Goal: Task Accomplishment & Management: Complete application form

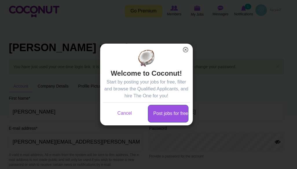
click at [173, 114] on link "Post jobs for free" at bounding box center [168, 114] width 40 height 18
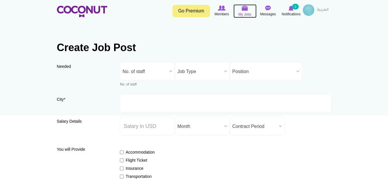
click at [243, 9] on img at bounding box center [245, 7] width 6 height 5
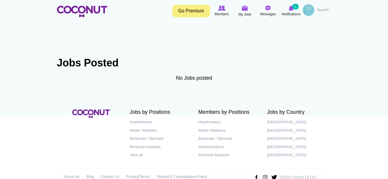
scroll to position [13, 0]
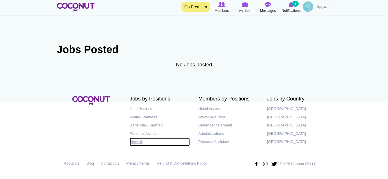
click at [135, 141] on link "View all" at bounding box center [160, 142] width 60 height 8
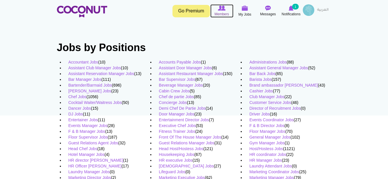
click at [222, 10] on img at bounding box center [222, 7] width 8 height 5
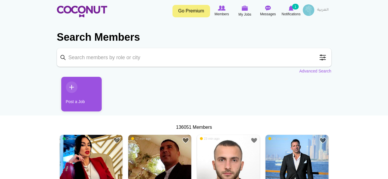
click at [323, 58] on span at bounding box center [323, 58] width 12 height 12
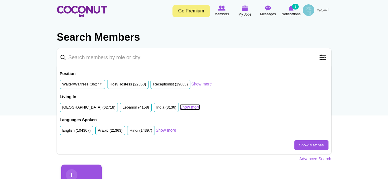
click at [191, 107] on link "Show more" at bounding box center [190, 107] width 21 height 6
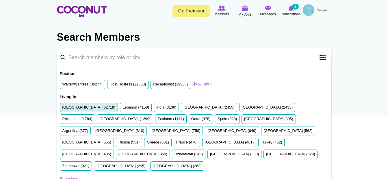
click at [77, 108] on label "United Arab Emirates (62718)" at bounding box center [88, 107] width 53 height 5
click at [62, 109] on input "United Arab Emirates (62718)" at bounding box center [62, 109] width 0 height 0
click at [90, 60] on input "Keyword" at bounding box center [194, 57] width 275 height 19
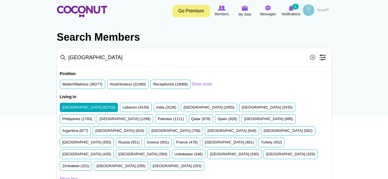
type input "abu dhabi"
click button "Search" at bounding box center [0, 0] width 0 height 0
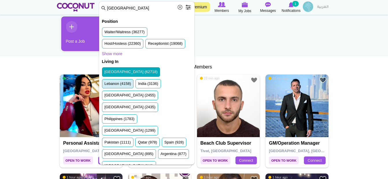
scroll to position [60, 0]
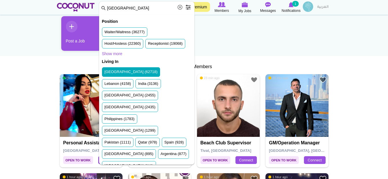
click at [189, 8] on span at bounding box center [188, 7] width 12 height 12
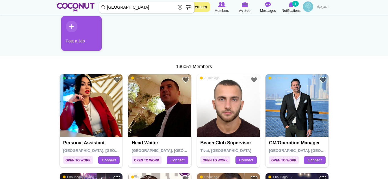
click at [165, 8] on input "abu dhabi" at bounding box center [146, 7] width 95 height 12
click button "Search" at bounding box center [0, 0] width 0 height 0
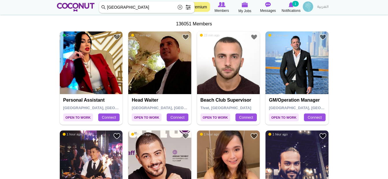
scroll to position [103, 0]
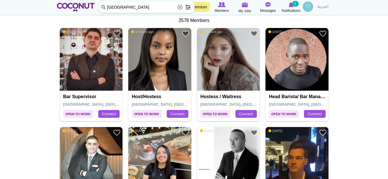
scroll to position [121, 0]
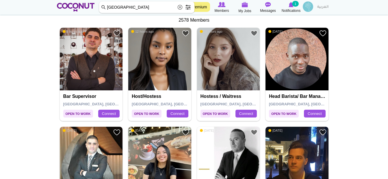
click at [154, 63] on img at bounding box center [159, 59] width 63 height 63
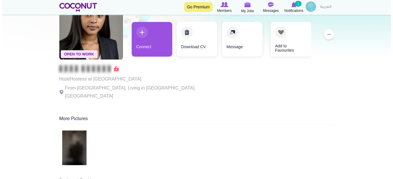
scroll to position [22, 0]
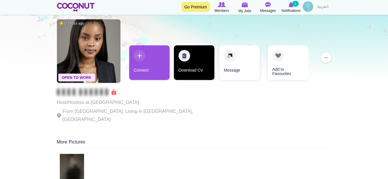
click at [202, 66] on link "Download CV" at bounding box center [194, 62] width 40 height 35
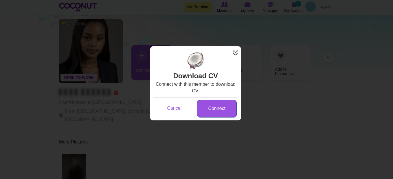
click at [221, 108] on link "Connect" at bounding box center [217, 109] width 40 height 18
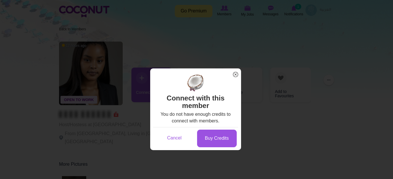
click at [236, 74] on span "x" at bounding box center [236, 75] width 8 height 8
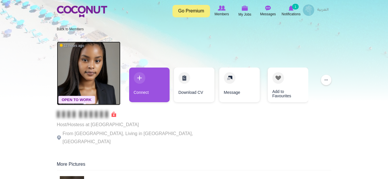
click at [88, 72] on img at bounding box center [89, 74] width 64 height 64
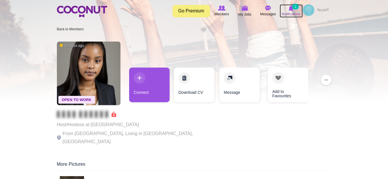
click at [294, 7] on small "1" at bounding box center [295, 7] width 6 height 6
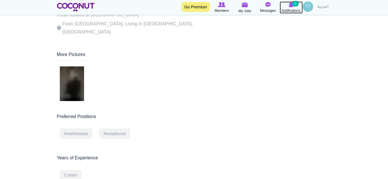
scroll to position [130, 0]
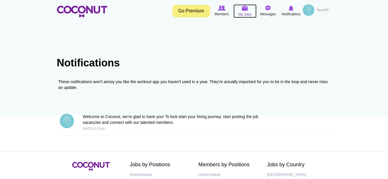
click at [245, 9] on img at bounding box center [245, 7] width 6 height 5
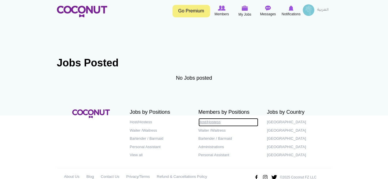
click at [216, 123] on link "Host/Hostess" at bounding box center [229, 122] width 60 height 8
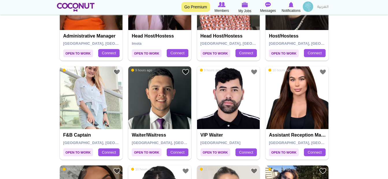
scroll to position [322, 0]
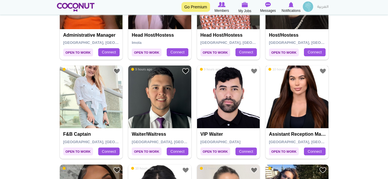
click at [287, 88] on img at bounding box center [297, 97] width 63 height 63
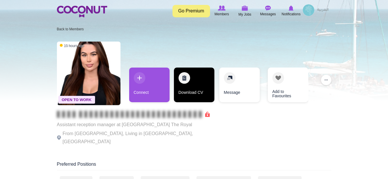
click at [193, 89] on link "Download CV" at bounding box center [194, 85] width 40 height 35
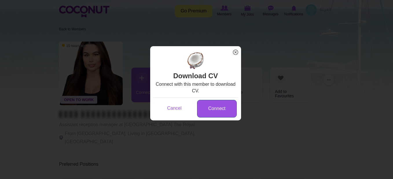
click at [219, 107] on link "Connect" at bounding box center [217, 109] width 40 height 18
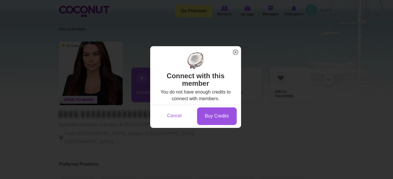
click at [237, 51] on span "x" at bounding box center [236, 53] width 8 height 8
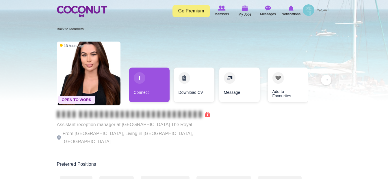
click at [189, 9] on link "Go Premium" at bounding box center [192, 11] width 38 height 12
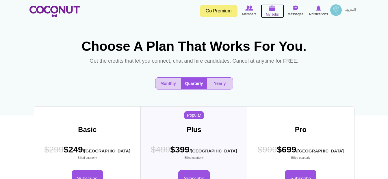
click at [273, 10] on img at bounding box center [272, 7] width 6 height 5
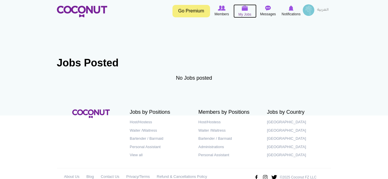
click at [244, 9] on img at bounding box center [245, 7] width 6 height 5
click at [246, 14] on span "My Jobs" at bounding box center [245, 15] width 13 height 6
click at [309, 10] on img at bounding box center [309, 10] width 12 height 12
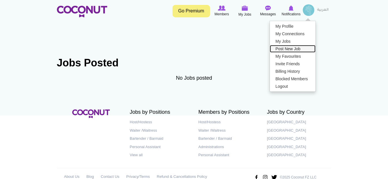
click at [294, 50] on link "Post New Job" at bounding box center [293, 49] width 46 height 8
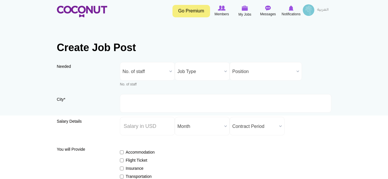
click at [171, 71] on b at bounding box center [171, 71] width 8 height 18
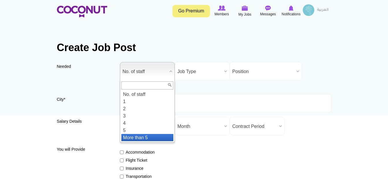
click at [148, 138] on li "More than 5" at bounding box center [147, 137] width 52 height 7
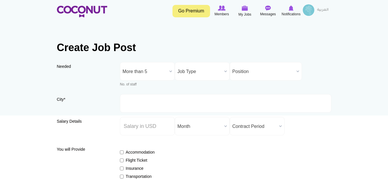
click at [226, 71] on b at bounding box center [226, 71] width 8 height 18
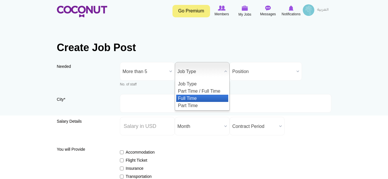
click at [198, 96] on li "Full Time" at bounding box center [202, 98] width 52 height 7
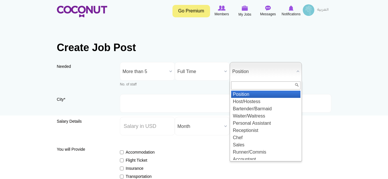
click at [298, 73] on b at bounding box center [298, 71] width 8 height 18
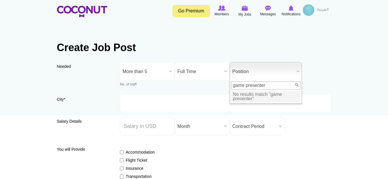
click at [245, 86] on input "game presenter" at bounding box center [265, 86] width 69 height 8
click at [257, 89] on input "presenter" at bounding box center [265, 86] width 69 height 8
type input "presenter"
click at [184, 90] on div "Needed Needed * No. of staff 1 2 3 4 5 More than 5 More than 5 No. of staff 1 2…" at bounding box center [194, 78] width 275 height 32
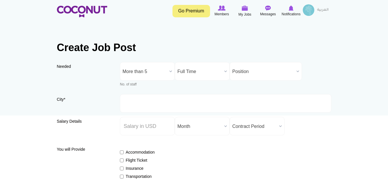
click at [263, 71] on span "Position" at bounding box center [263, 71] width 62 height 19
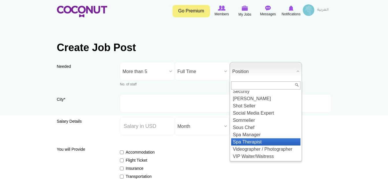
scroll to position [669, 0]
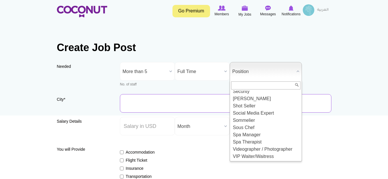
click at [168, 109] on input "City *" at bounding box center [226, 103] width 212 height 19
